Goal: Task Accomplishment & Management: Complete application form

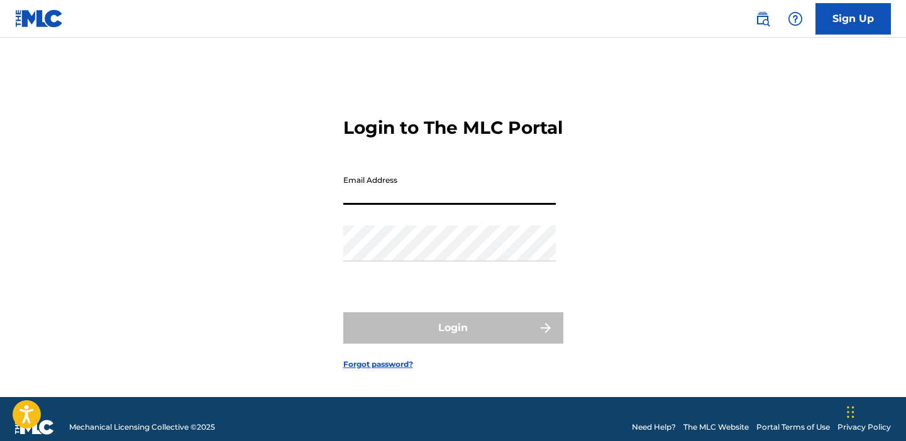
type input "[EMAIL_ADDRESS][DOMAIN_NAME]"
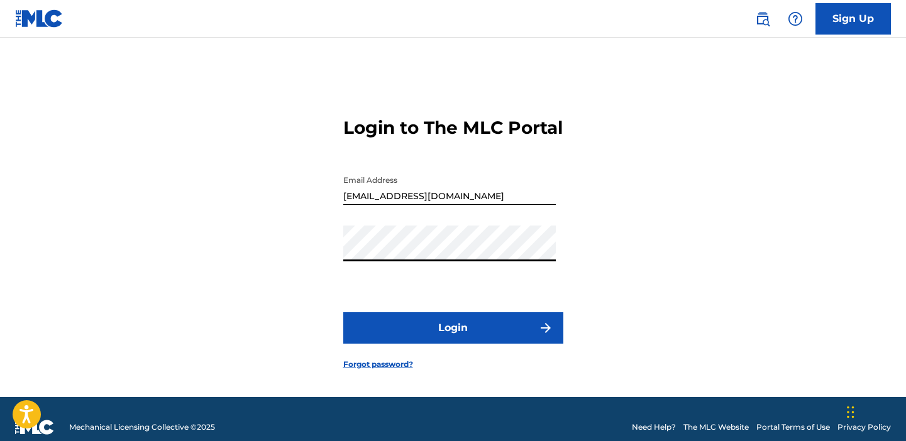
click at [453, 343] on button "Login" at bounding box center [453, 327] width 220 height 31
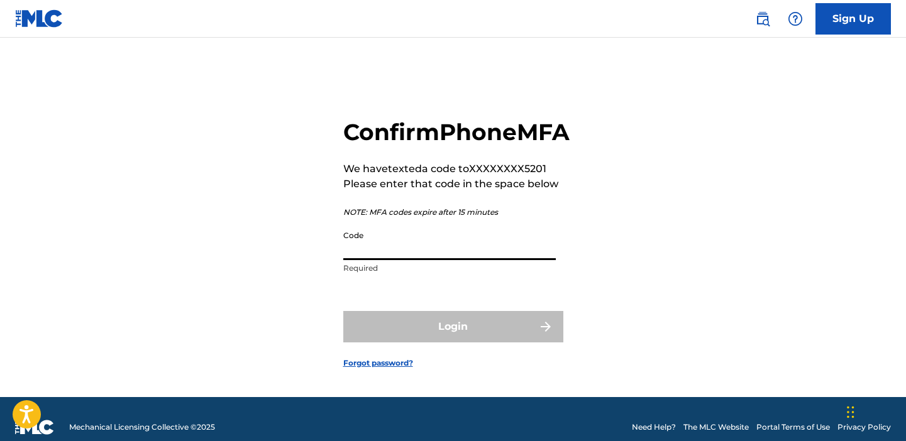
click at [532, 260] on input "Code" at bounding box center [449, 242] width 212 height 36
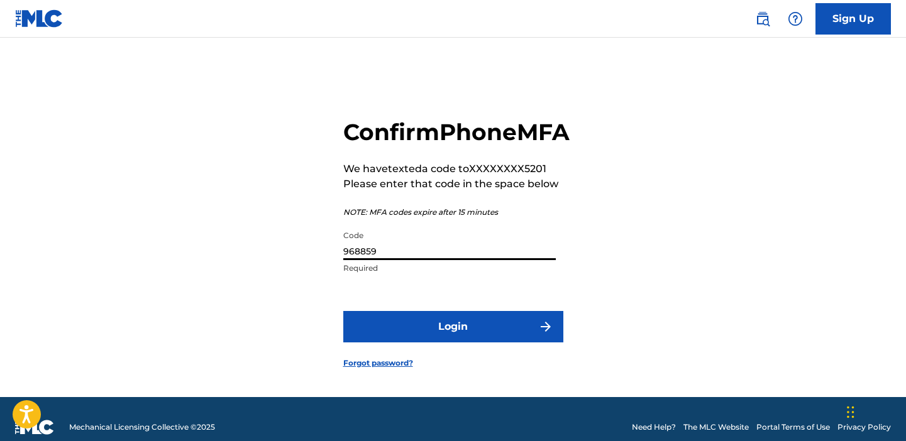
type input "968859"
click at [488, 343] on button "Login" at bounding box center [453, 326] width 220 height 31
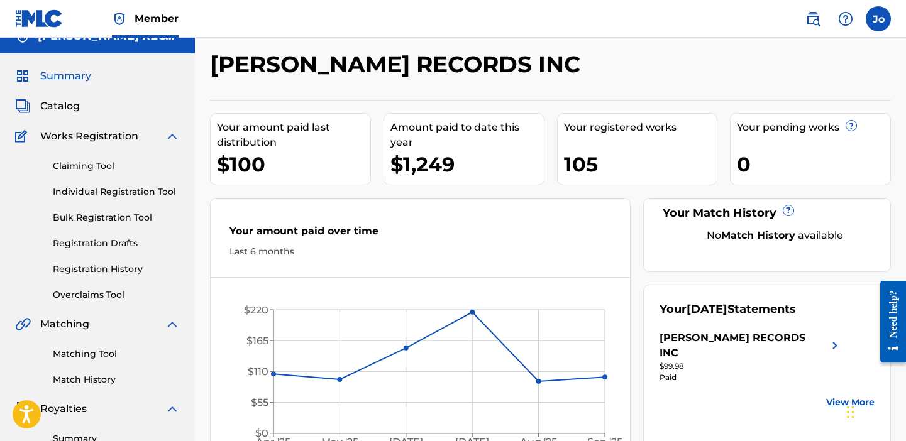
scroll to position [33, 0]
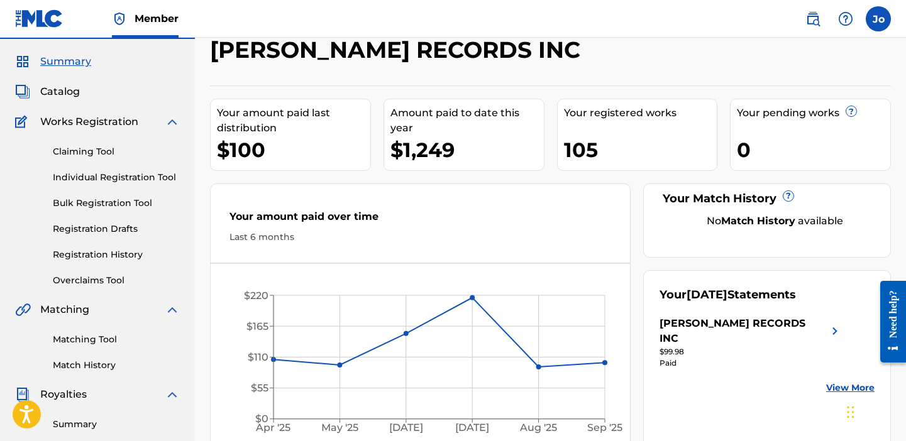
click at [63, 94] on span "Catalog" at bounding box center [60, 91] width 40 height 15
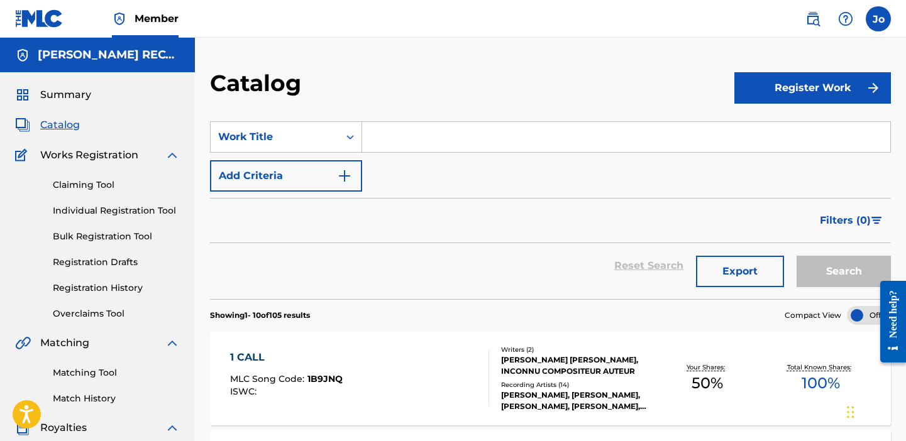
click at [437, 137] on input "Search Form" at bounding box center [626, 137] width 528 height 30
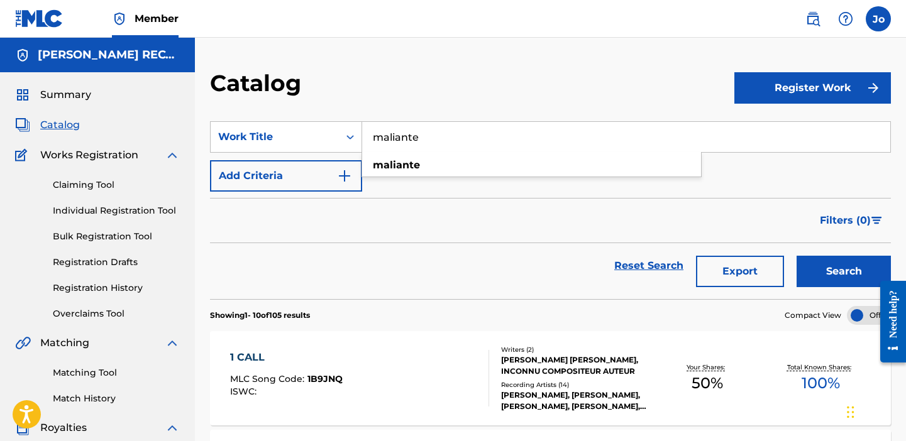
click at [843, 272] on button "Search" at bounding box center [843, 271] width 94 height 31
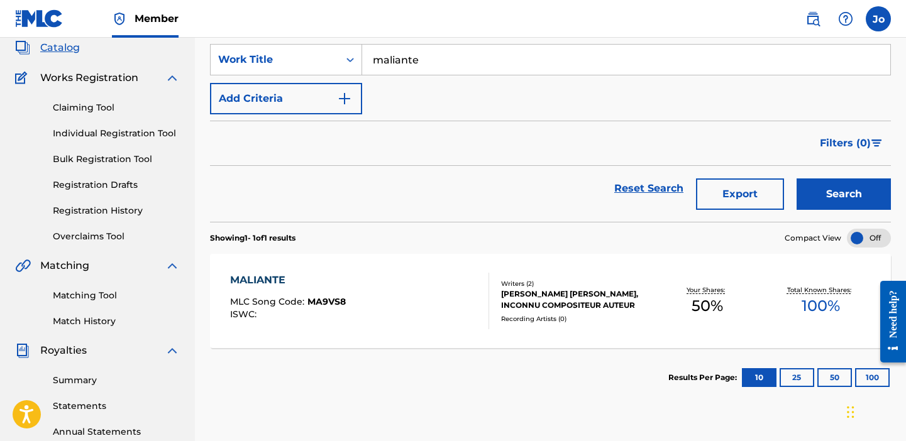
scroll to position [99, 0]
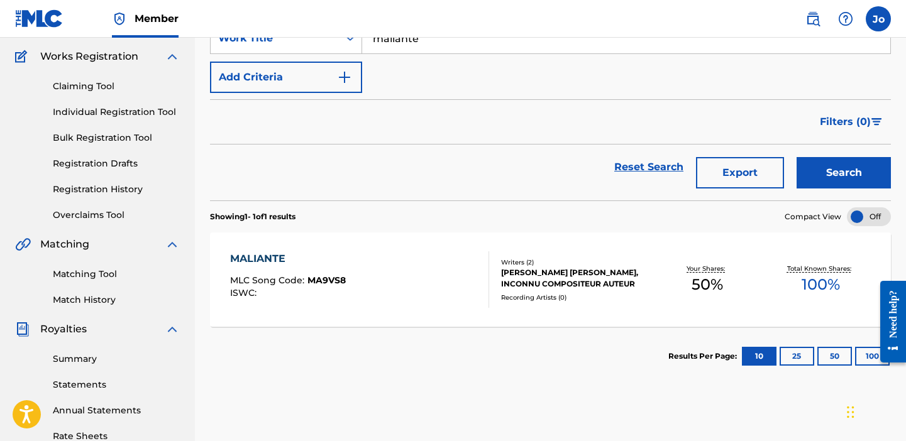
type input "marinate"
click at [432, 295] on div "MALIANTE MLC Song Code : MA9VS8 ISWC :" at bounding box center [359, 279] width 259 height 57
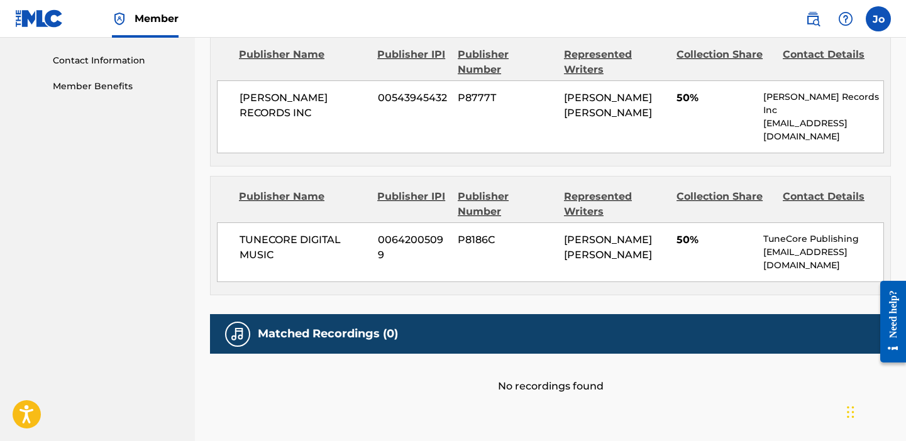
scroll to position [517, 0]
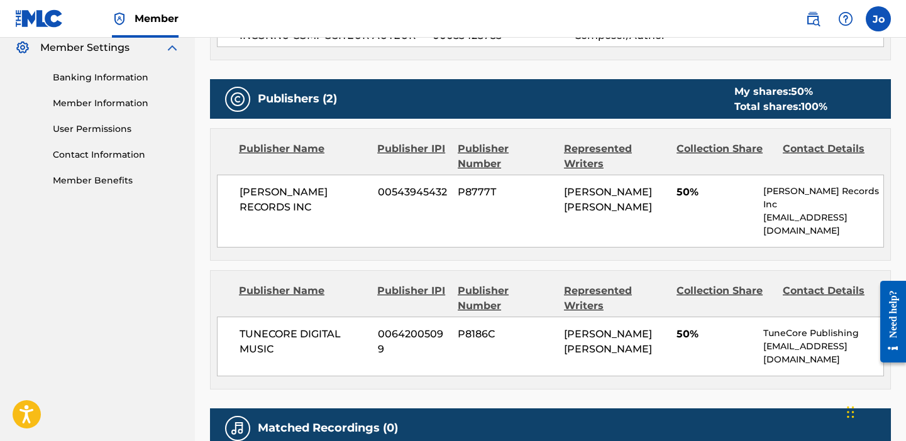
click at [712, 148] on div "Collection Share" at bounding box center [724, 156] width 97 height 30
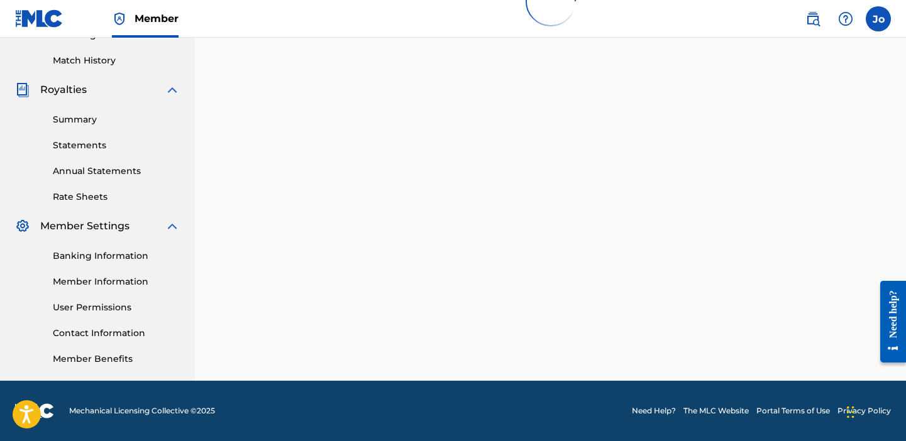
scroll to position [99, 0]
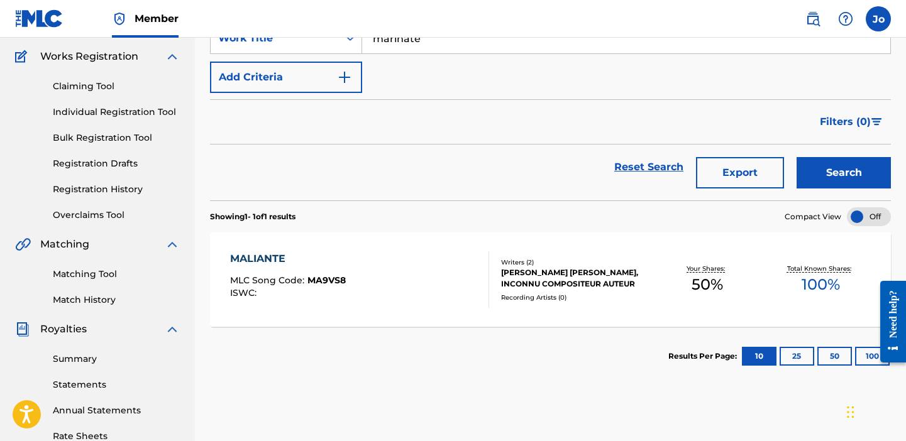
click at [824, 282] on span "100 %" at bounding box center [820, 284] width 38 height 23
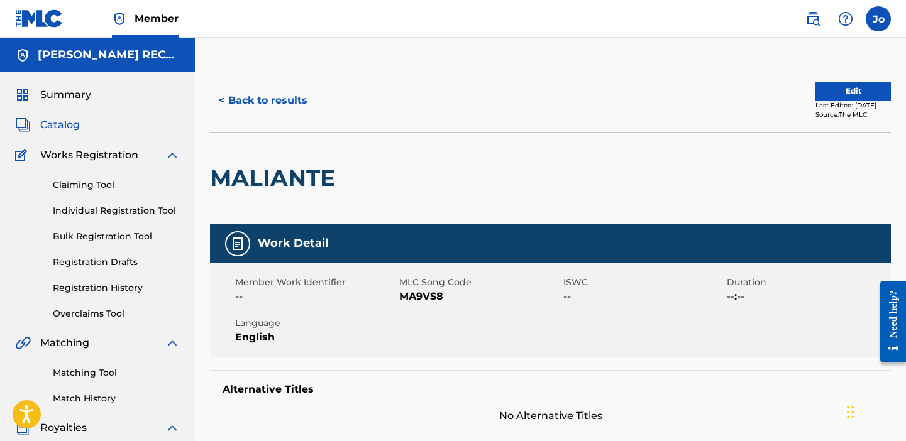
click at [843, 92] on button "Edit" at bounding box center [852, 91] width 75 height 19
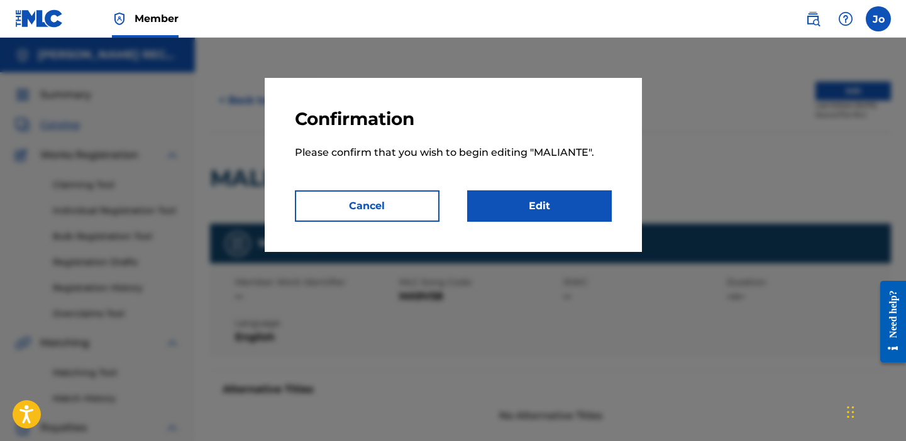
click at [550, 214] on link "Edit" at bounding box center [539, 205] width 145 height 31
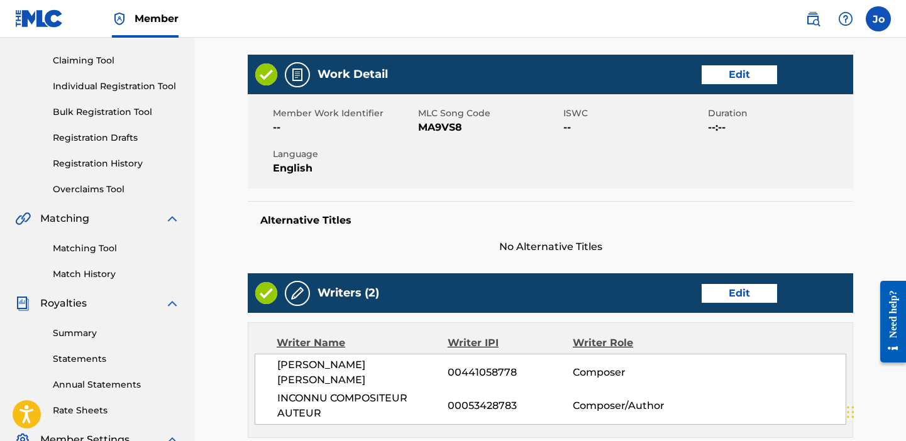
scroll to position [138, 0]
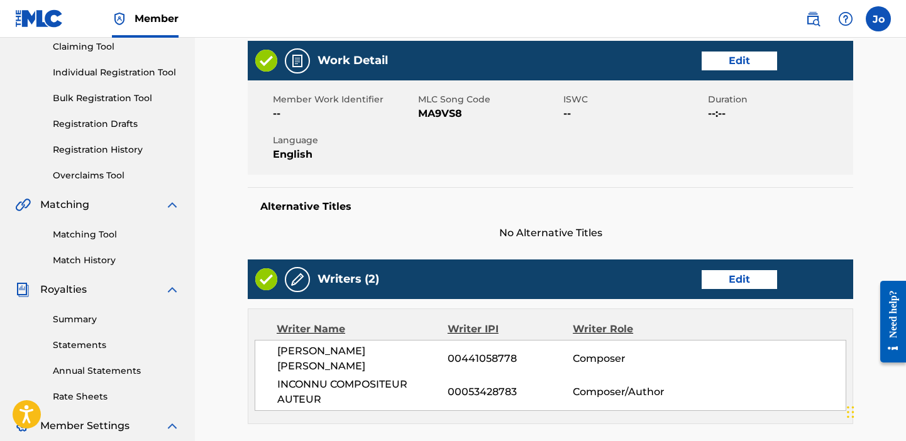
click at [740, 67] on link "Edit" at bounding box center [738, 61] width 75 height 19
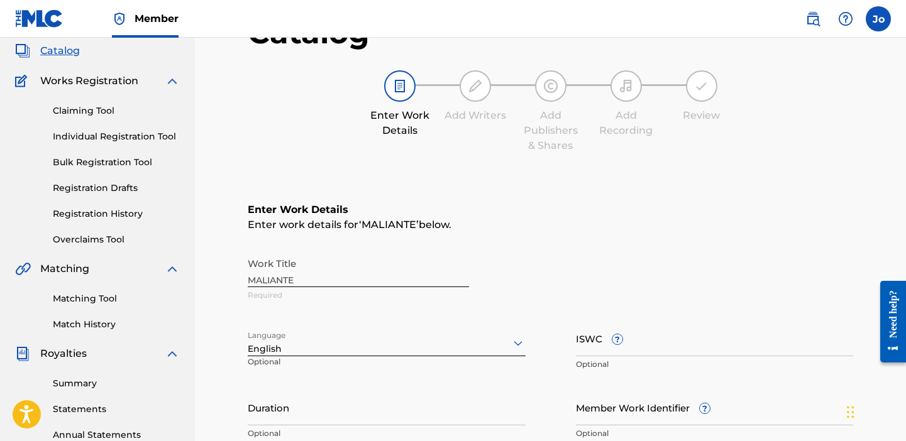
scroll to position [85, 0]
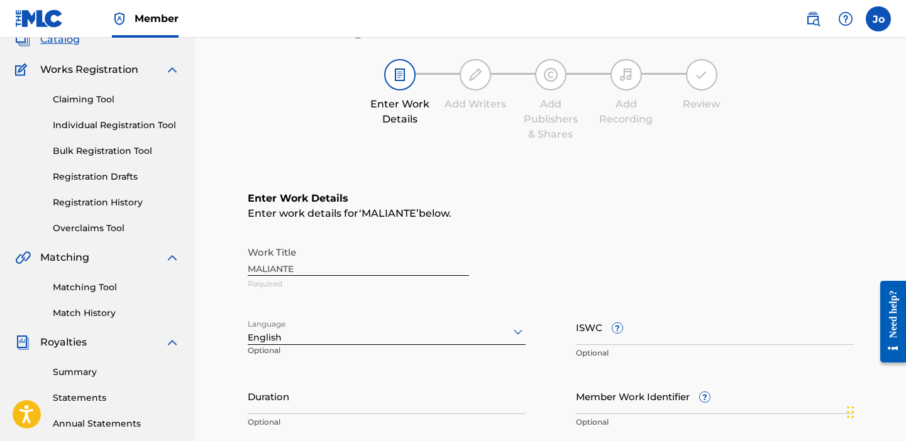
click at [517, 325] on icon at bounding box center [517, 331] width 15 height 15
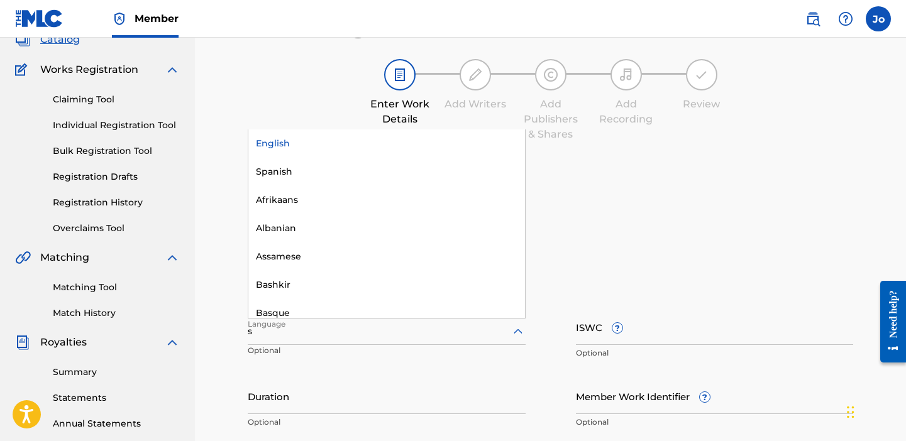
type input "sp"
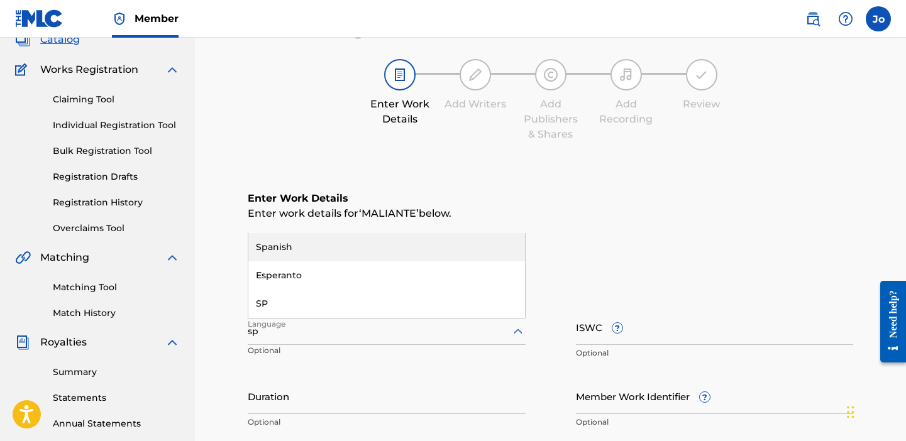
click at [436, 251] on div "Spanish" at bounding box center [386, 247] width 277 height 28
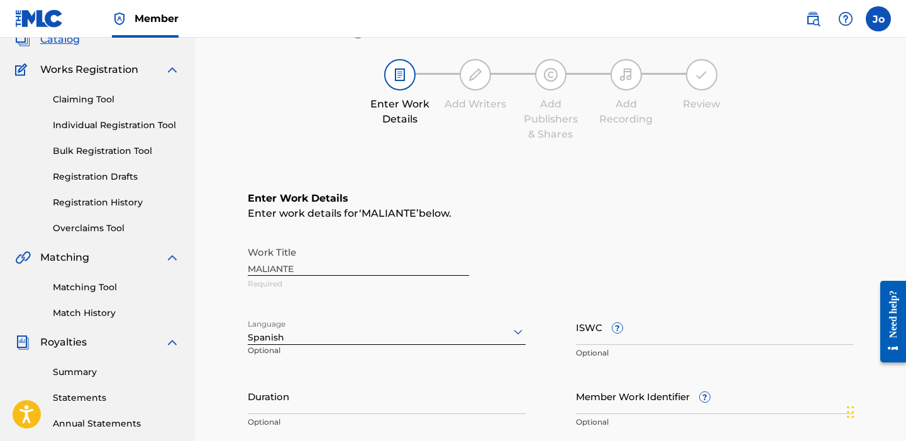
click at [696, 249] on div "Work Title MALIANTE Required" at bounding box center [550, 268] width 605 height 57
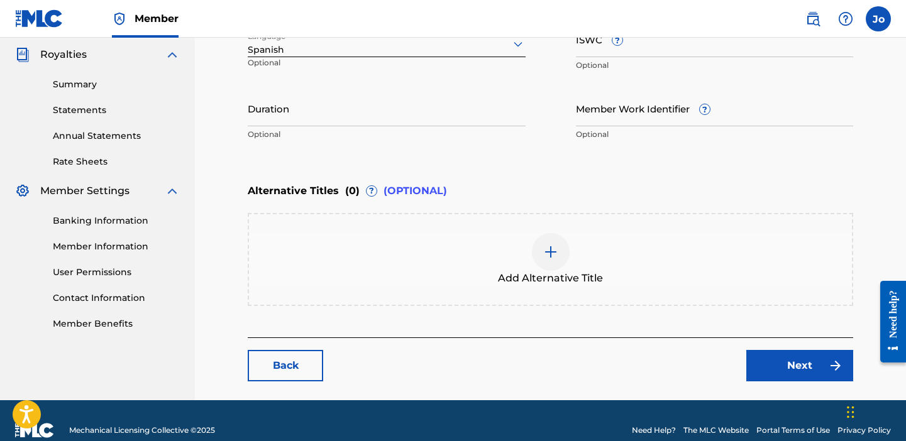
scroll to position [393, 0]
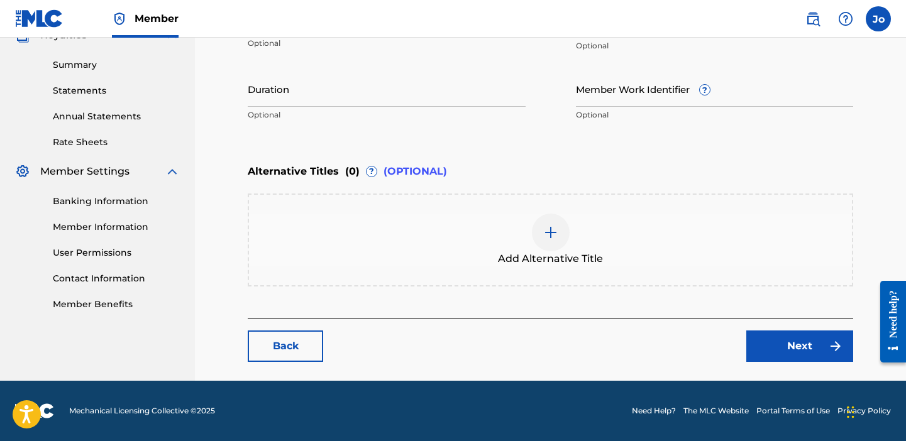
click at [784, 344] on link "Next" at bounding box center [799, 346] width 107 height 31
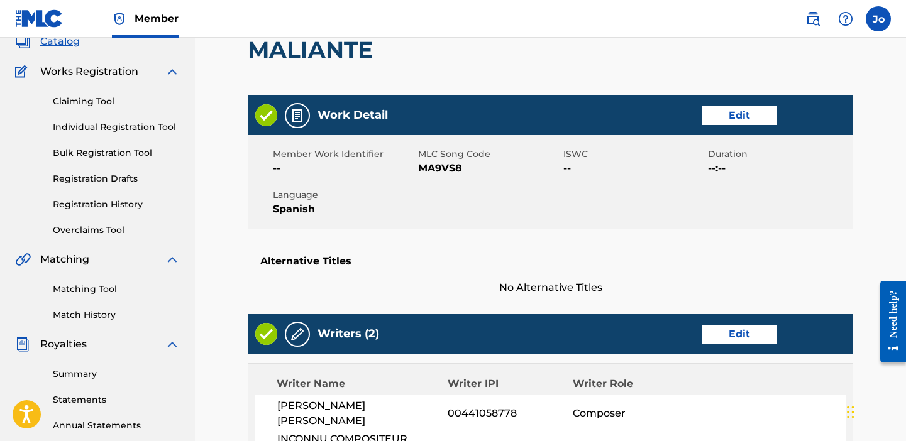
scroll to position [106, 0]
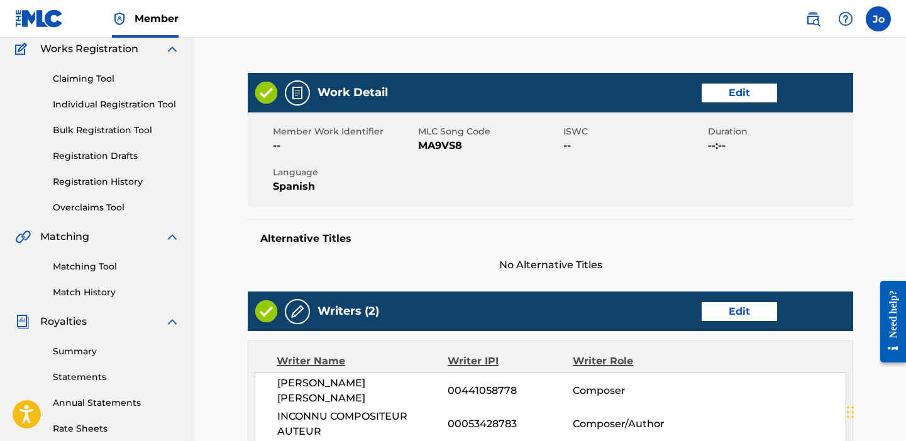
click at [737, 309] on link "Edit" at bounding box center [738, 311] width 75 height 19
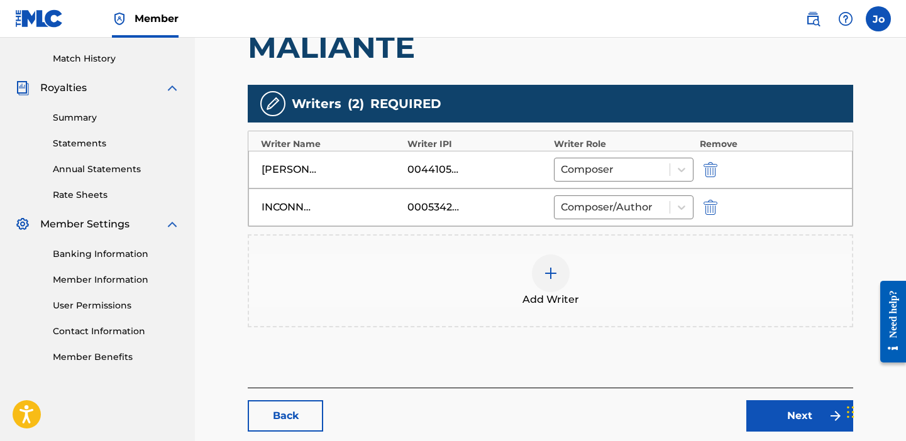
scroll to position [363, 0]
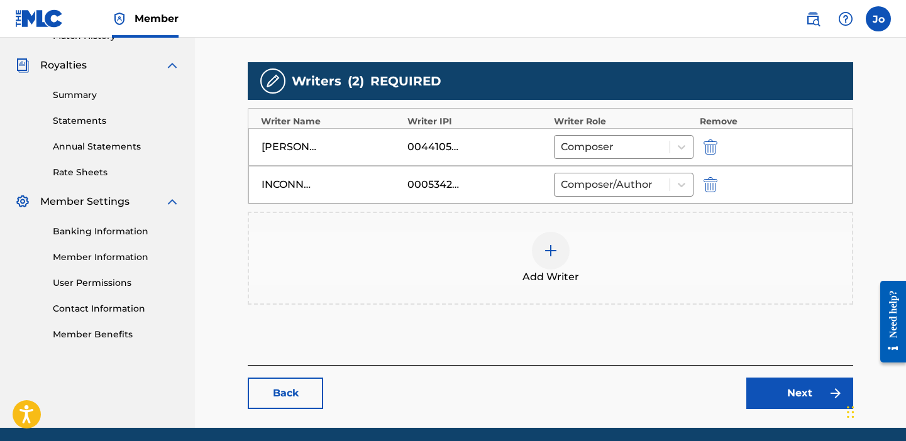
click at [789, 387] on link "Next" at bounding box center [799, 393] width 107 height 31
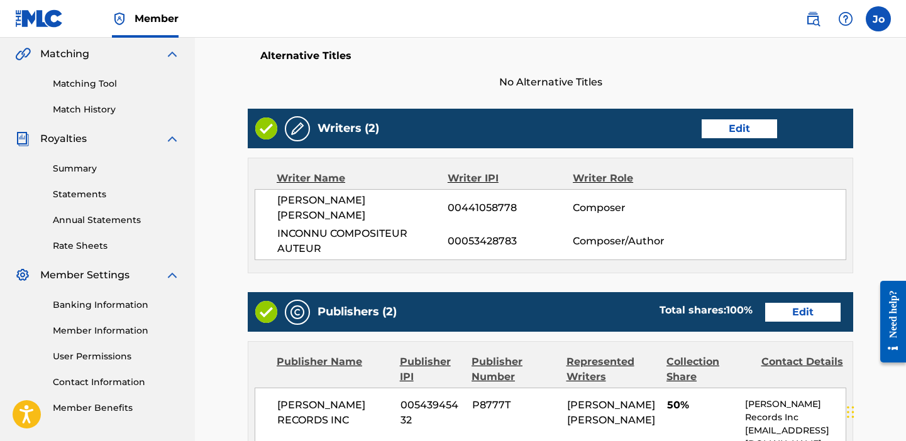
scroll to position [387, 0]
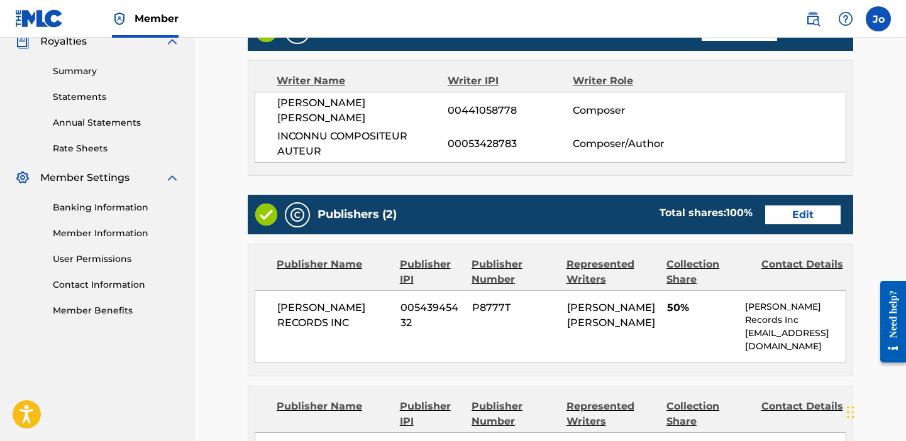
click at [803, 206] on link "Edit" at bounding box center [802, 215] width 75 height 19
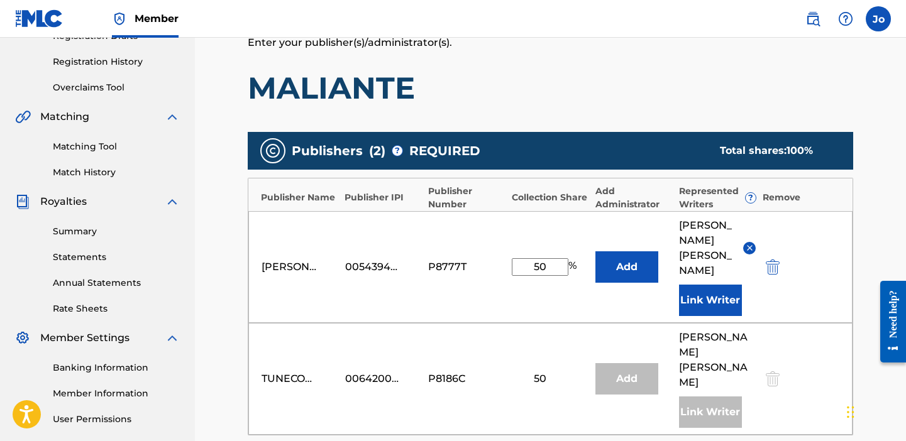
scroll to position [229, 0]
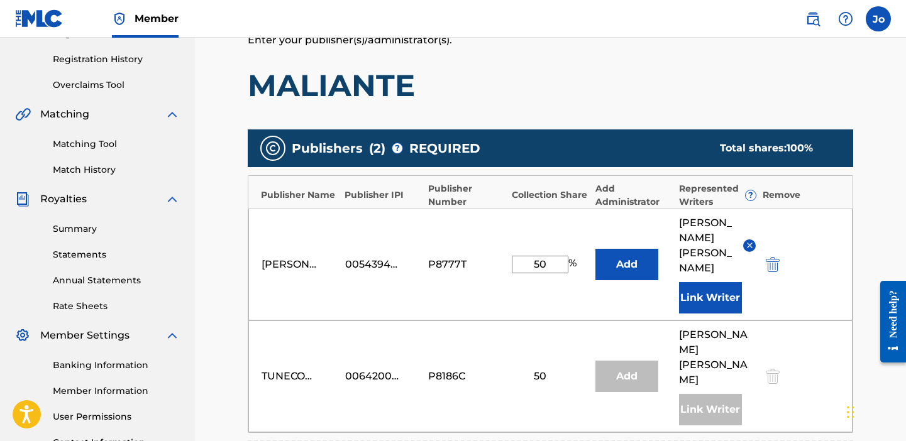
click at [549, 265] on input "50" at bounding box center [540, 265] width 57 height 18
type input "5"
type input "33.4"
click at [627, 271] on button "Add" at bounding box center [626, 264] width 63 height 31
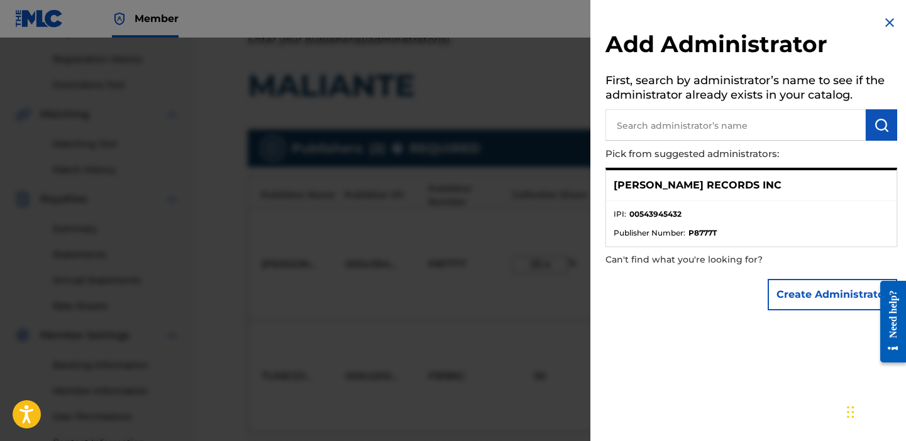
click at [808, 301] on button "Create Administrator" at bounding box center [831, 294] width 129 height 31
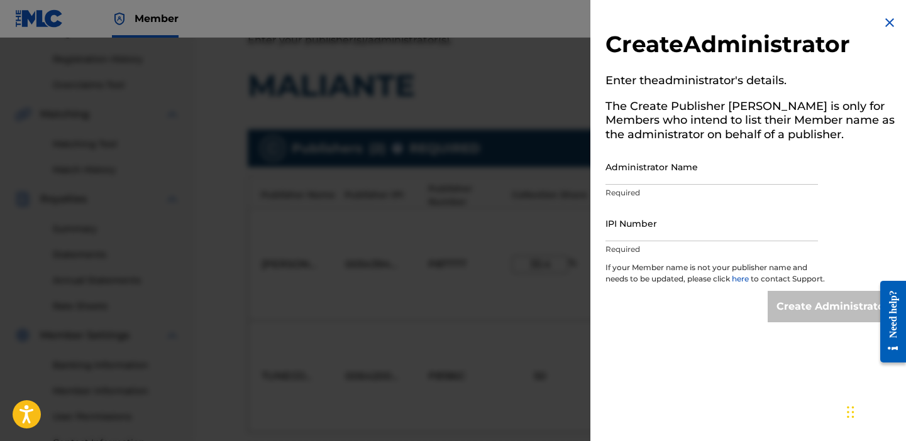
click at [882, 25] on img at bounding box center [889, 22] width 15 height 15
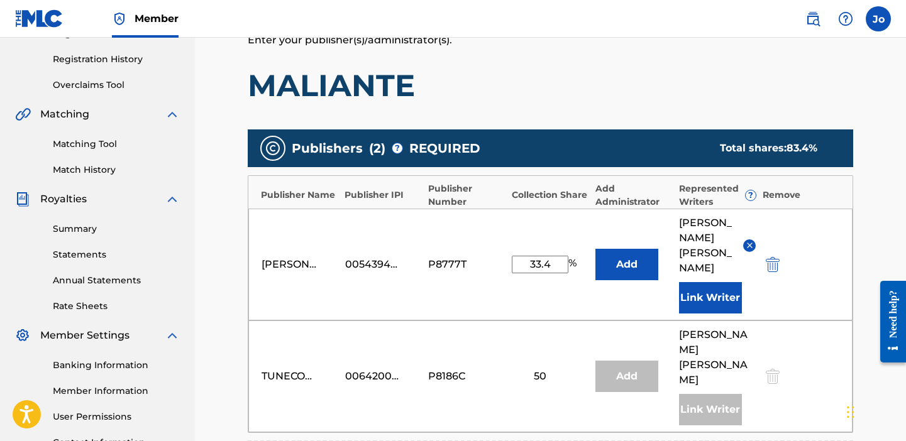
click at [708, 306] on button "Link Writer" at bounding box center [710, 297] width 63 height 31
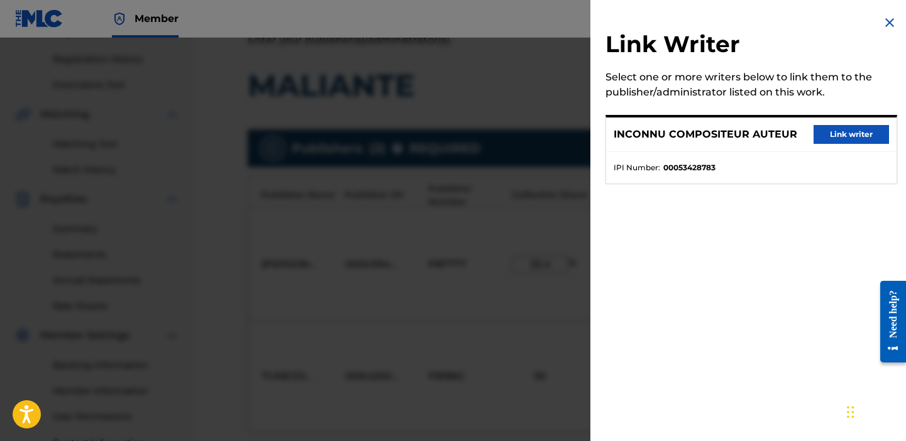
click at [888, 21] on img at bounding box center [889, 22] width 15 height 15
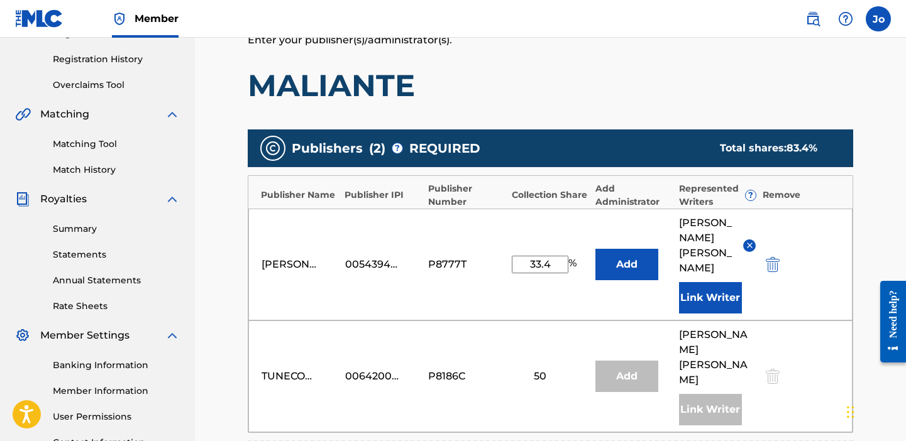
click at [539, 369] on div "50" at bounding box center [540, 376] width 57 height 15
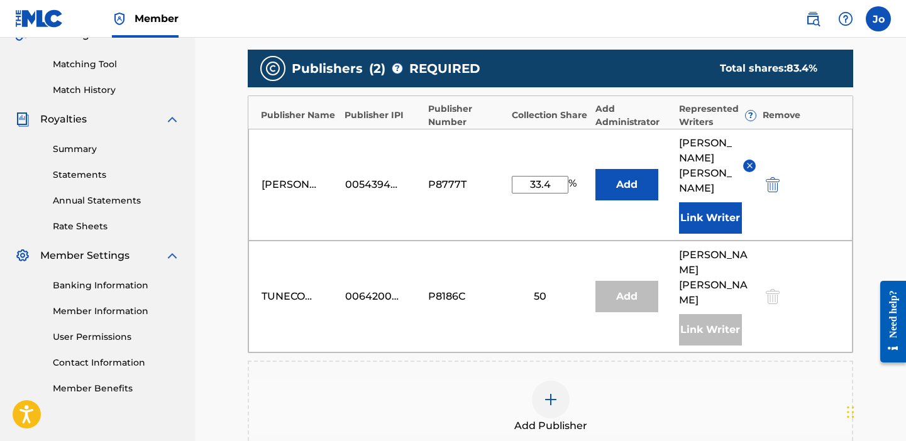
click at [561, 385] on div at bounding box center [551, 400] width 38 height 38
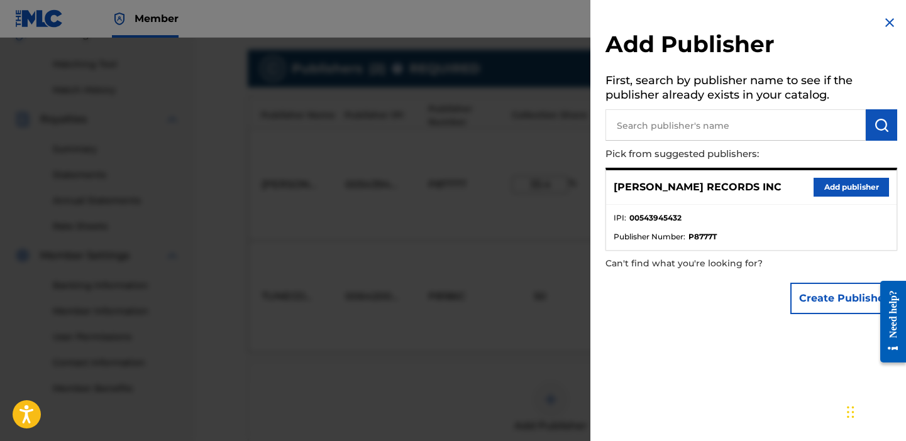
click at [699, 133] on input "text" at bounding box center [735, 124] width 260 height 31
type input "el artesano"
click at [879, 128] on img "submit" at bounding box center [881, 125] width 15 height 15
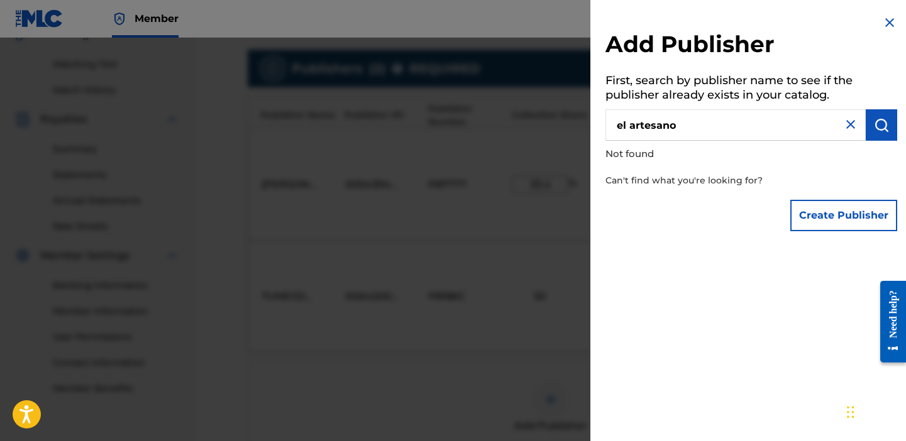
click at [847, 123] on img at bounding box center [850, 124] width 15 height 15
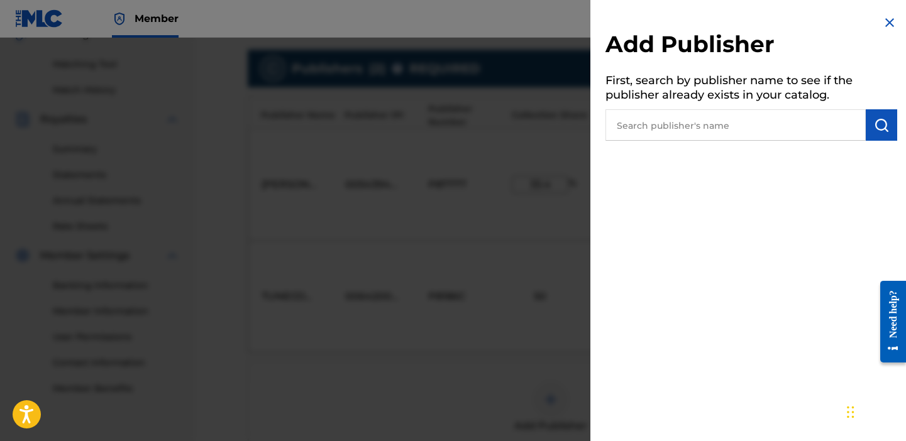
click at [887, 21] on img at bounding box center [889, 22] width 15 height 15
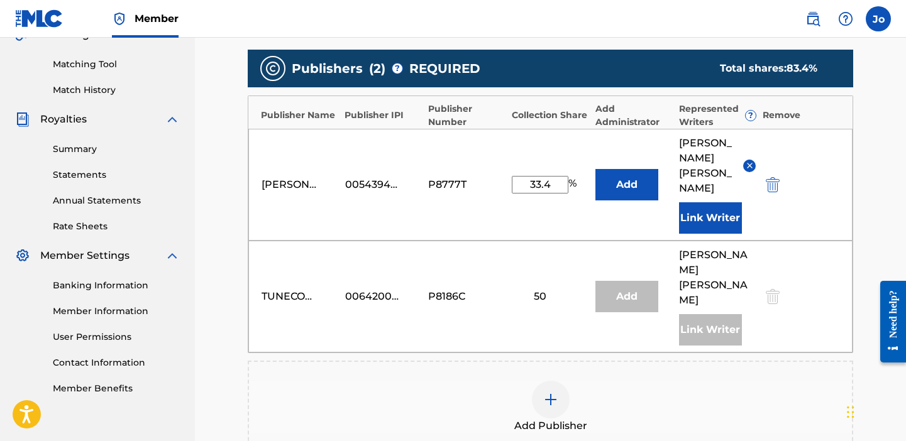
click at [649, 184] on button "Add" at bounding box center [626, 184] width 63 height 31
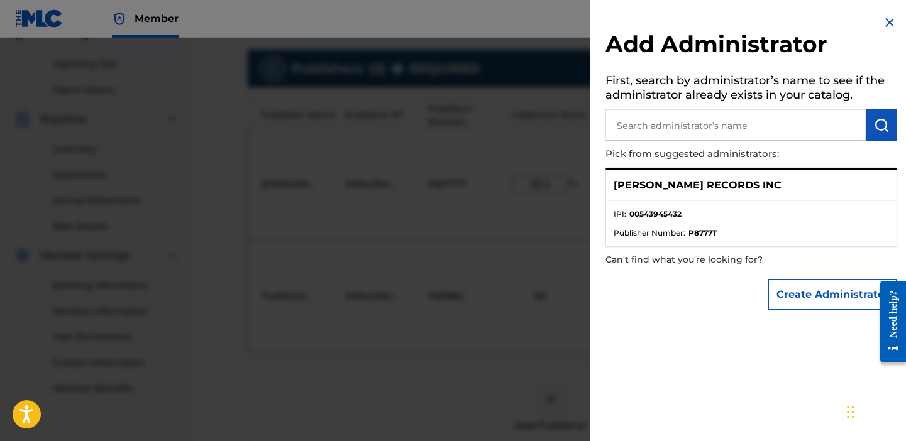
click at [788, 287] on button "Create Administrator" at bounding box center [831, 294] width 129 height 31
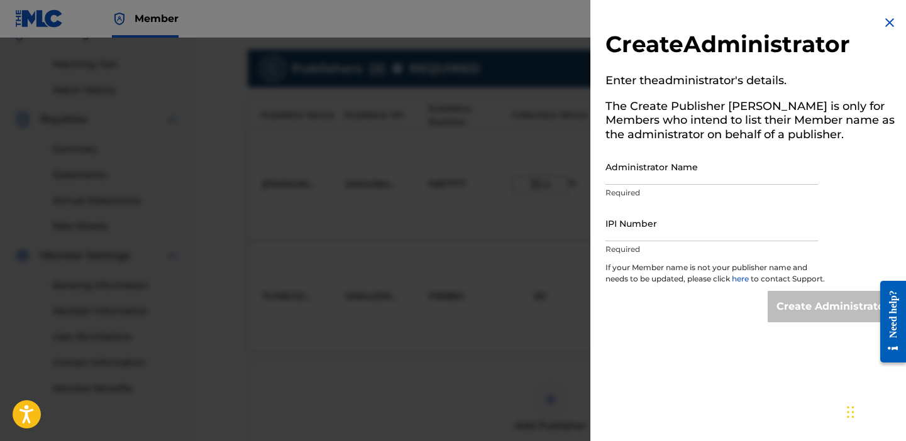
click at [887, 21] on img at bounding box center [889, 22] width 15 height 15
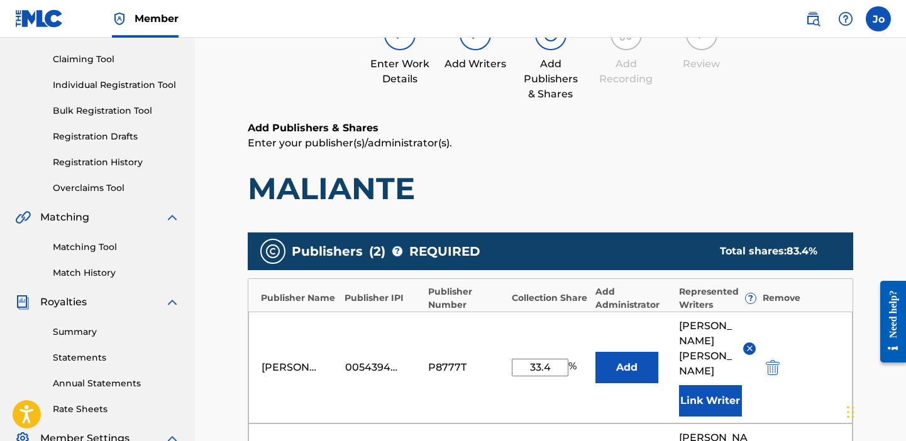
scroll to position [22, 0]
